Goal: Find specific page/section: Find specific page/section

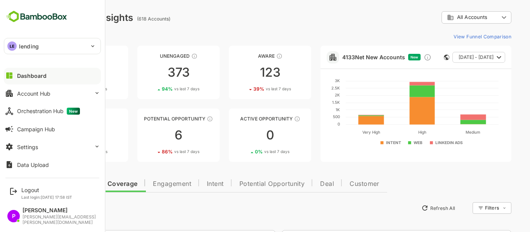
drag, startPoint x: 0, startPoint y: 0, endPoint x: 21, endPoint y: 49, distance: 52.7
click at [21, 49] on p "lending" at bounding box center [29, 46] width 20 height 8
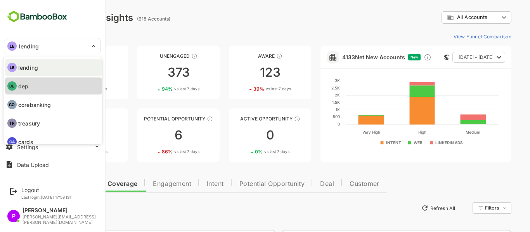
click at [27, 82] on p "dep" at bounding box center [23, 86] width 10 height 8
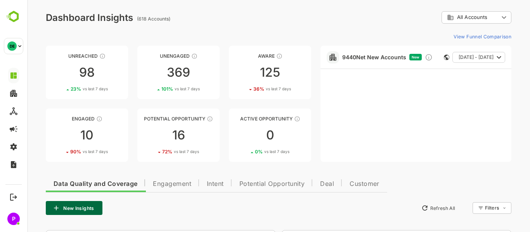
click at [167, 100] on div "Unreached 98 23 % vs last 7 days Unengaged 369 101 % vs last 7 days Aware 125 3…" at bounding box center [178, 104] width 265 height 116
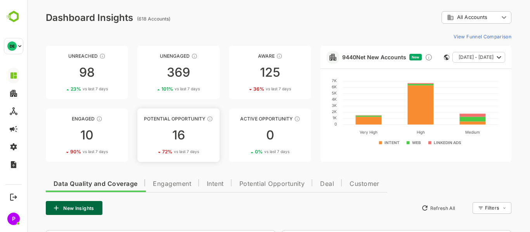
click at [190, 141] on div "16" at bounding box center [178, 135] width 82 height 12
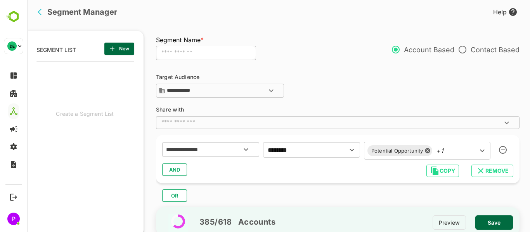
scroll to position [161, 96]
click at [40, 10] on icon "back" at bounding box center [40, 12] width 4 height 7
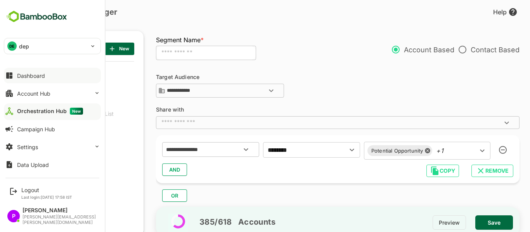
click at [29, 78] on div "Dashboard" at bounding box center [31, 76] width 28 height 7
